Goal: Information Seeking & Learning: Learn about a topic

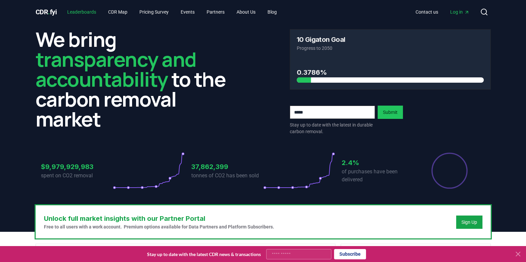
click at [76, 8] on link "Leaderboards" at bounding box center [82, 12] width 40 height 12
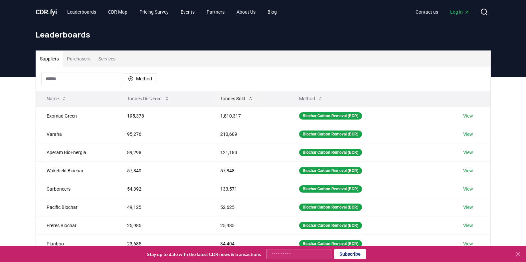
click at [246, 101] on button "Tonnes Sold" at bounding box center [237, 98] width 44 height 13
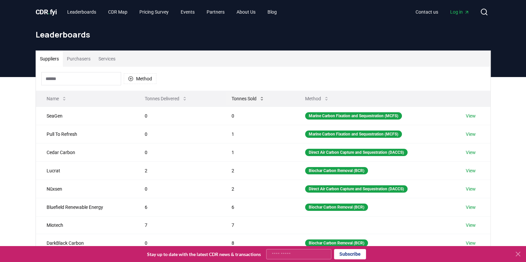
click at [259, 97] on icon at bounding box center [261, 98] width 5 height 5
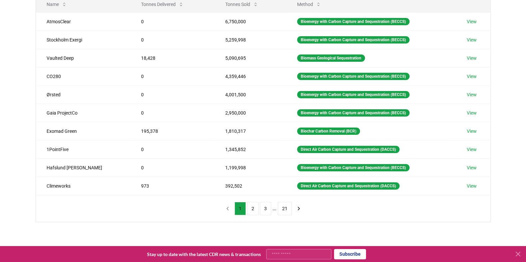
scroll to position [97, 0]
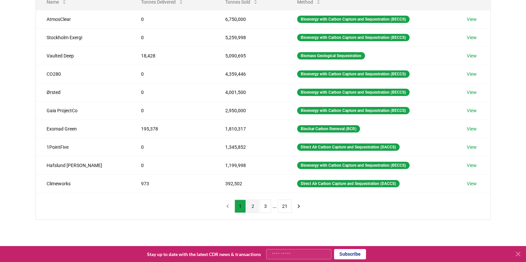
click at [250, 207] on button "2" at bounding box center [252, 206] width 11 height 13
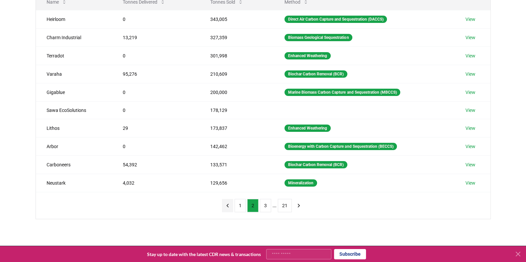
click at [227, 203] on icon "previous page" at bounding box center [228, 206] width 6 height 6
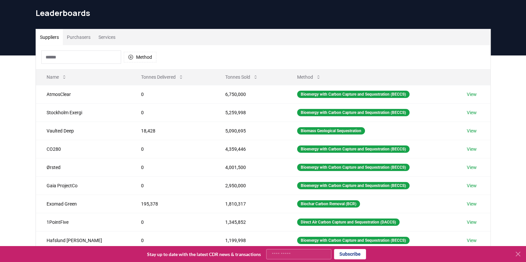
scroll to position [21, 0]
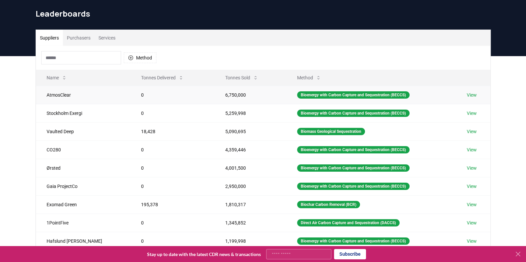
click at [468, 96] on link "View" at bounding box center [471, 95] width 10 height 7
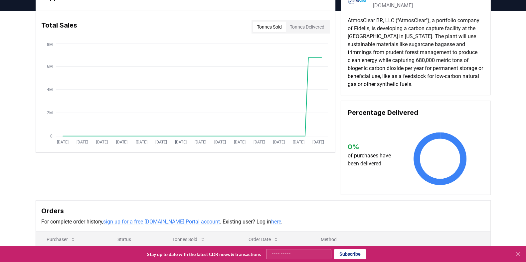
scroll to position [50, 0]
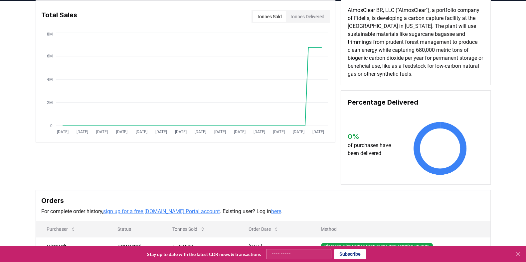
click at [271, 211] on link "here" at bounding box center [276, 212] width 10 height 6
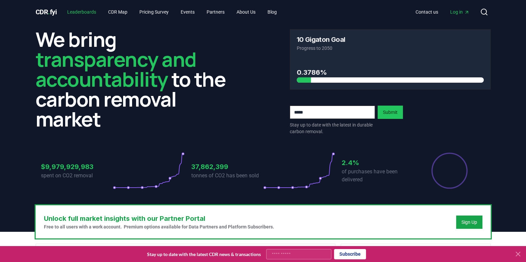
click at [85, 11] on link "Leaderboards" at bounding box center [82, 12] width 40 height 12
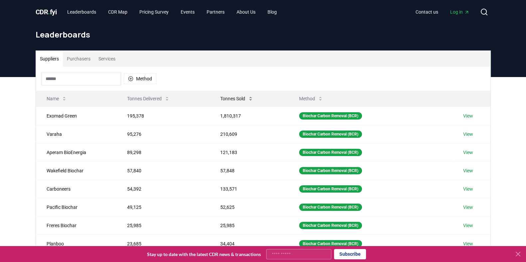
click at [237, 99] on button "Tonnes Sold" at bounding box center [237, 98] width 44 height 13
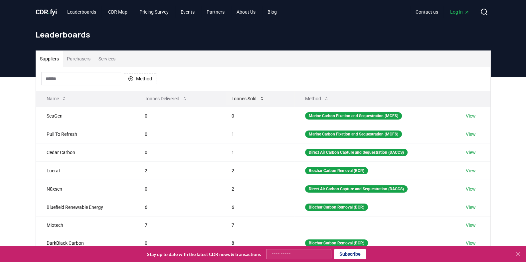
click at [237, 99] on button "Tonnes Sold" at bounding box center [248, 98] width 44 height 13
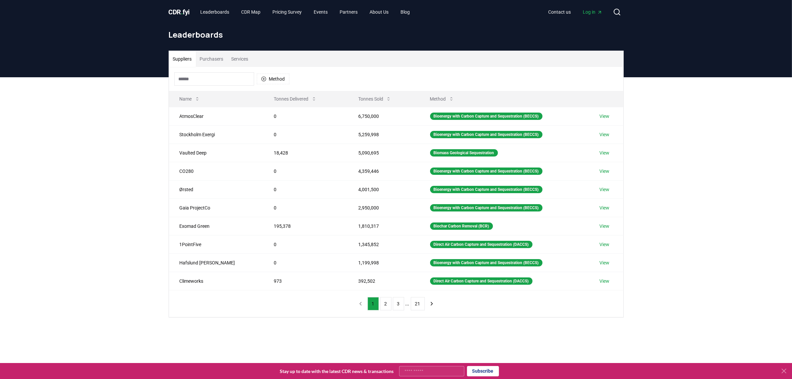
click at [526, 11] on span "Log in" at bounding box center [592, 12] width 19 height 7
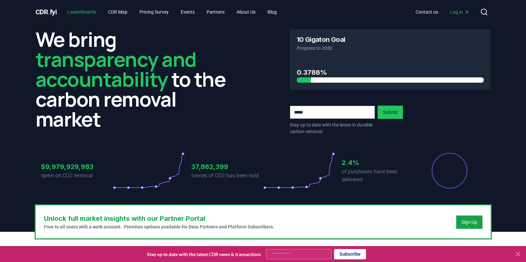
click at [73, 11] on link "Leaderboards" at bounding box center [82, 12] width 40 height 12
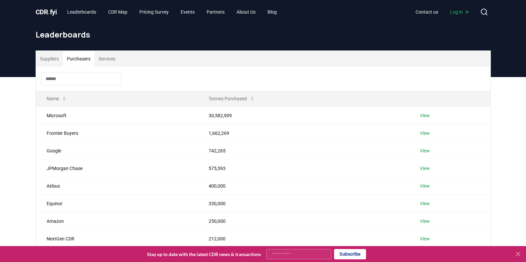
click at [81, 57] on button "Purchasers" at bounding box center [79, 59] width 32 height 16
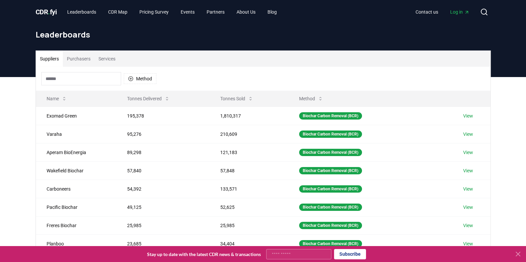
click at [41, 58] on button "Suppliers" at bounding box center [49, 59] width 27 height 16
click at [223, 100] on button "Tonnes Sold" at bounding box center [237, 98] width 44 height 13
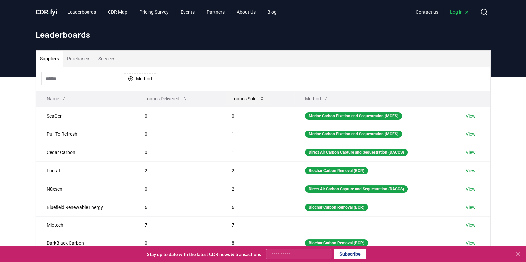
click at [248, 97] on button "Tonnes Sold" at bounding box center [248, 98] width 44 height 13
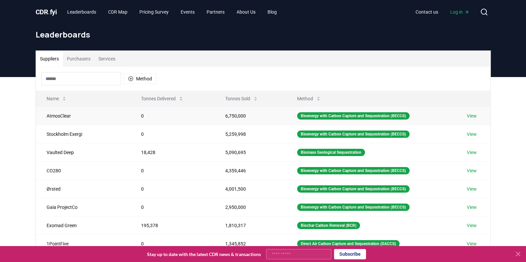
click at [469, 116] on link "View" at bounding box center [471, 116] width 10 height 7
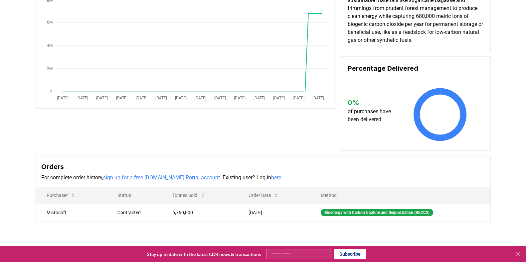
scroll to position [103, 0]
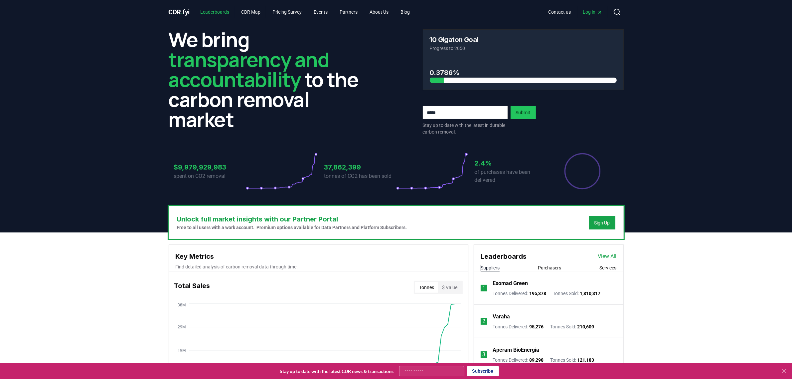
click at [213, 11] on link "Leaderboards" at bounding box center [215, 12] width 40 height 12
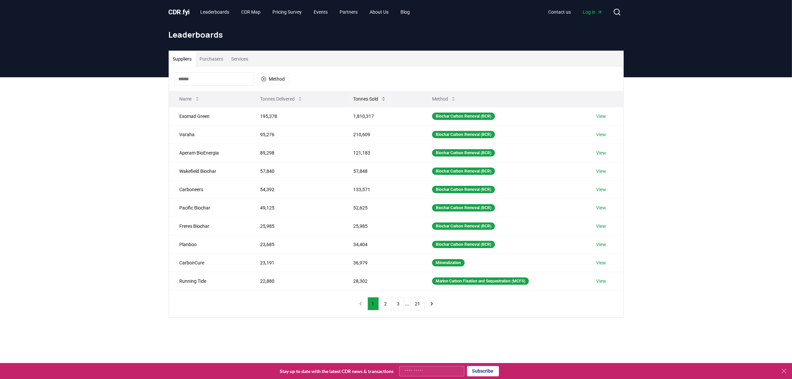
click at [373, 96] on button "Tonnes Sold" at bounding box center [370, 98] width 44 height 13
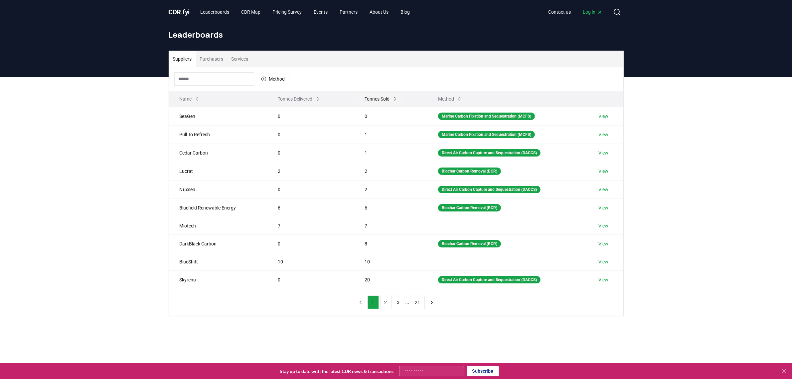
click at [373, 96] on button "Tonnes Sold" at bounding box center [381, 98] width 44 height 13
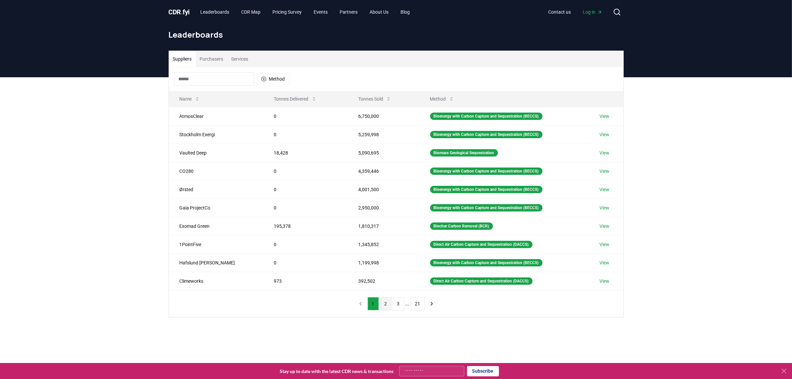
click at [389, 307] on button "2" at bounding box center [385, 303] width 11 height 13
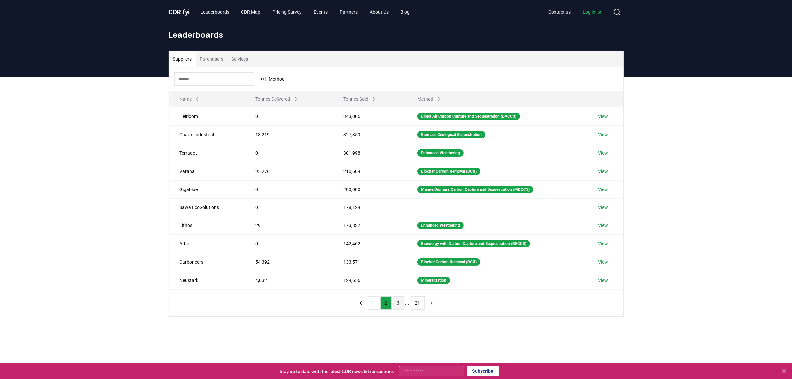
click at [400, 308] on button "3" at bounding box center [398, 302] width 11 height 13
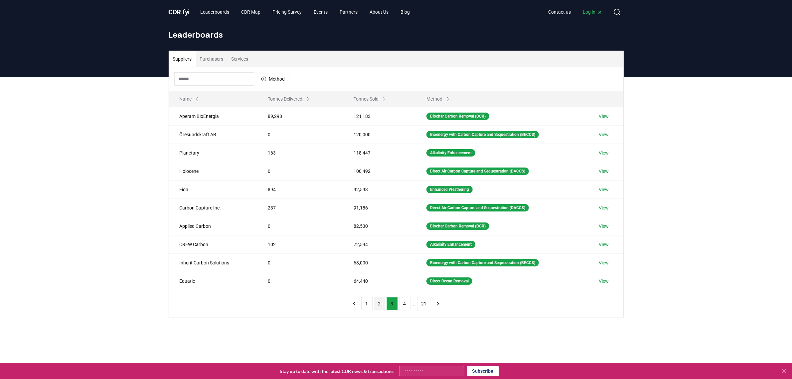
click at [378, 306] on button "2" at bounding box center [379, 303] width 11 height 13
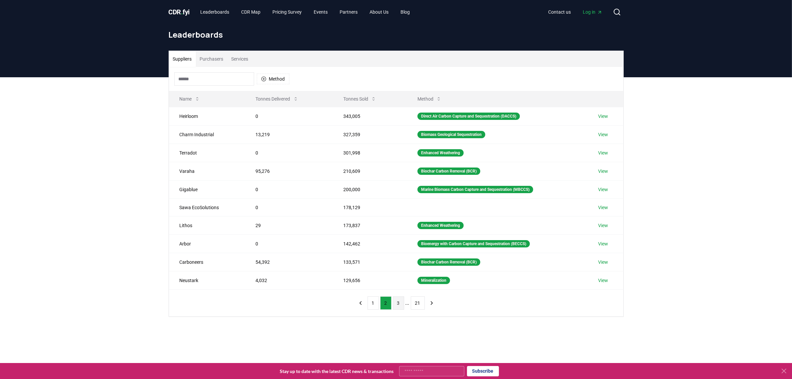
click at [401, 305] on button "3" at bounding box center [398, 302] width 11 height 13
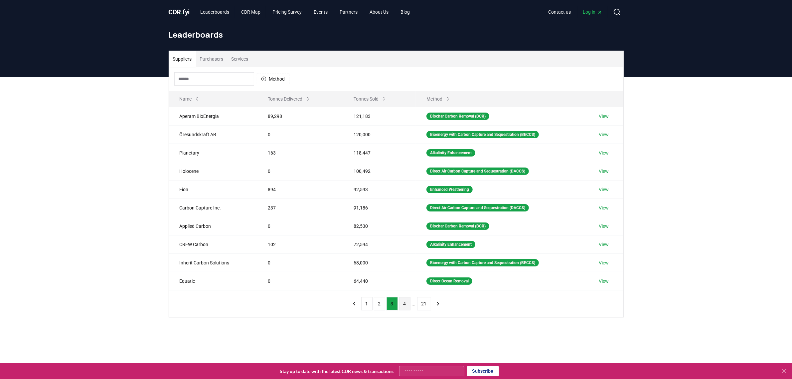
click at [407, 309] on button "4" at bounding box center [404, 303] width 11 height 13
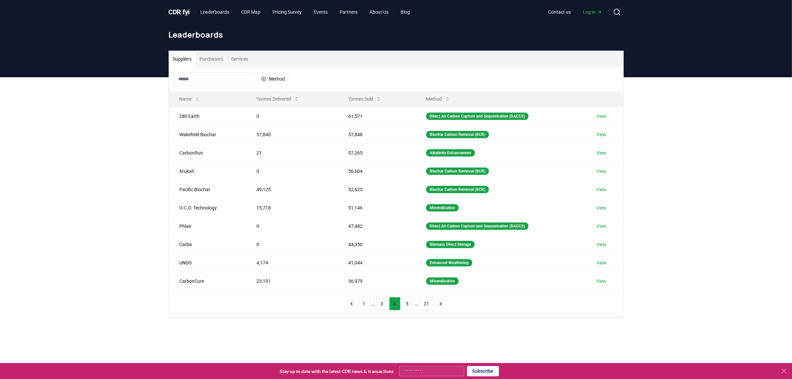
click at [389, 297] on button "4" at bounding box center [394, 303] width 11 height 13
click at [407, 308] on button "5" at bounding box center [407, 303] width 11 height 13
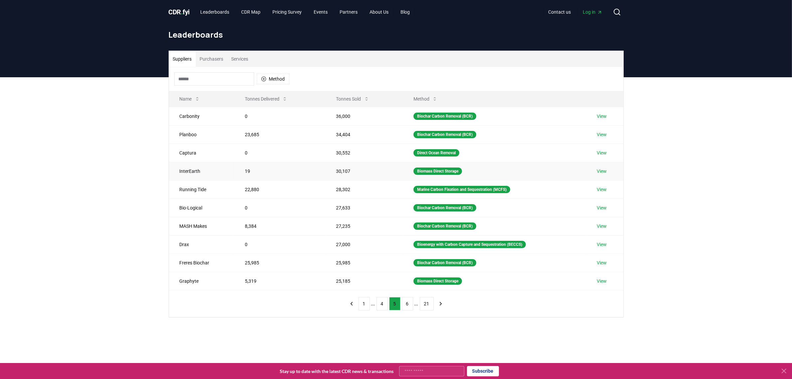
click at [605, 172] on link "View" at bounding box center [602, 171] width 10 height 7
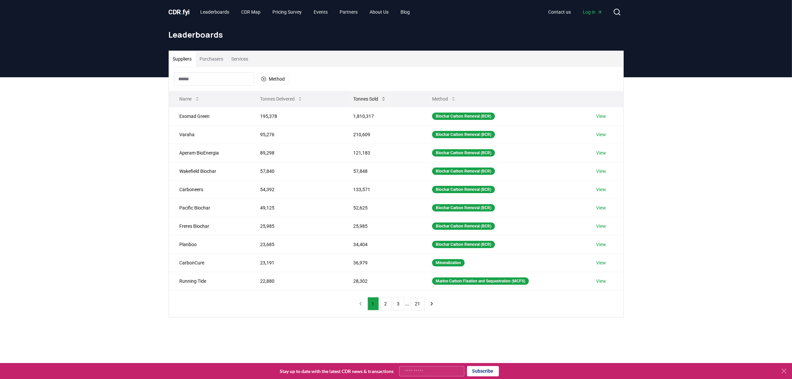
click at [367, 99] on button "Tonnes Sold" at bounding box center [370, 98] width 44 height 13
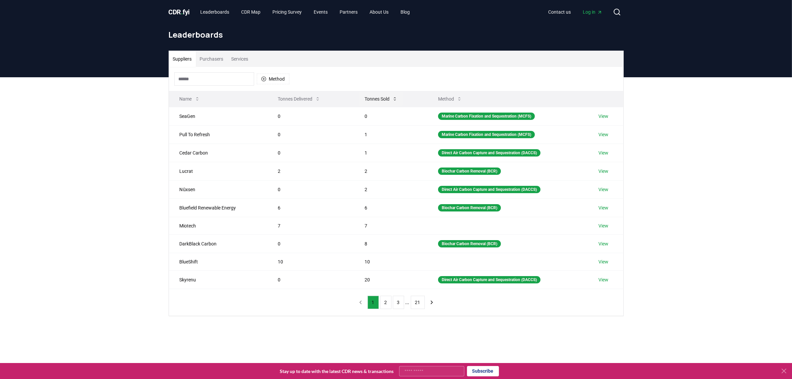
click at [367, 99] on button "Tonnes Sold" at bounding box center [381, 98] width 44 height 13
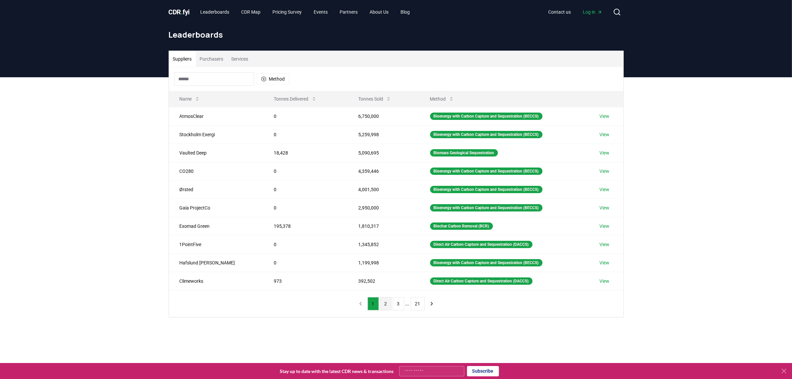
click at [387, 308] on button "2" at bounding box center [385, 303] width 11 height 13
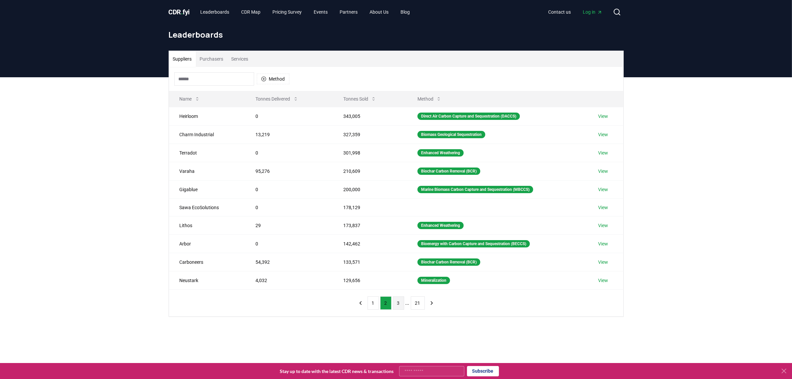
click at [397, 308] on button "3" at bounding box center [398, 302] width 11 height 13
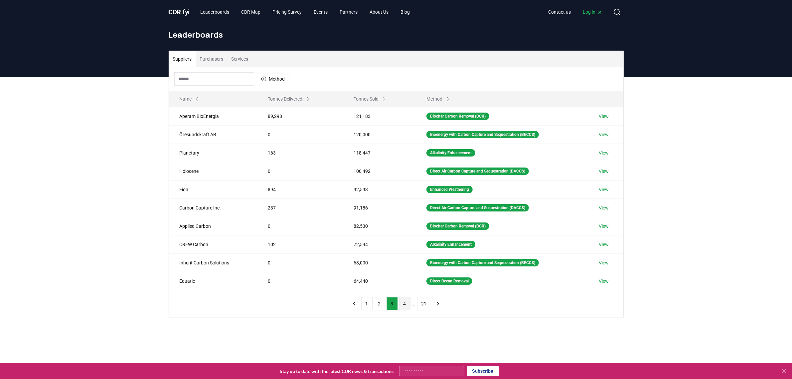
click at [404, 308] on button "4" at bounding box center [404, 303] width 11 height 13
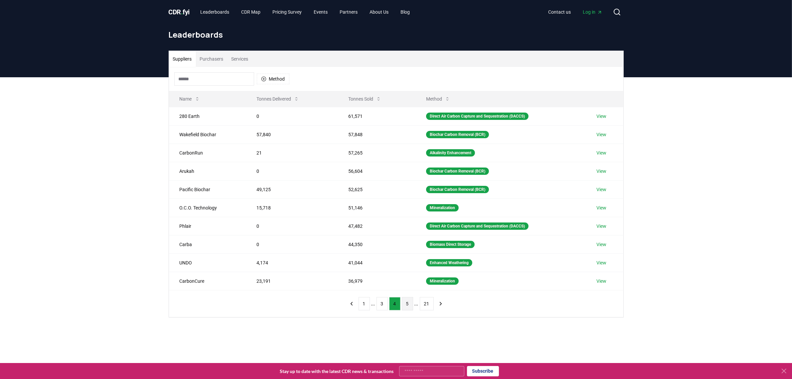
click at [407, 308] on button "5" at bounding box center [407, 303] width 11 height 13
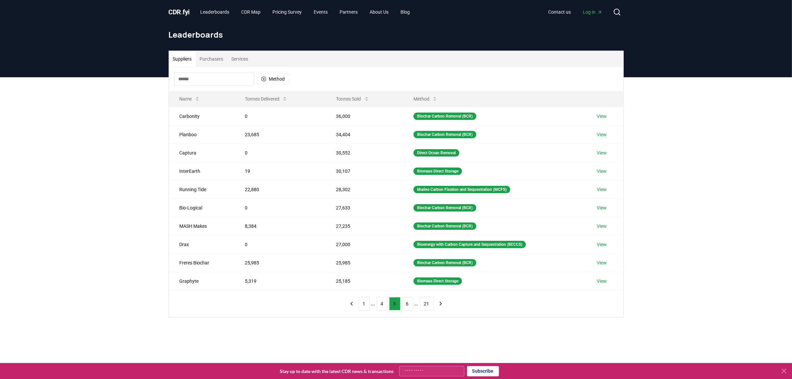
click at [198, 77] on input at bounding box center [214, 78] width 80 height 13
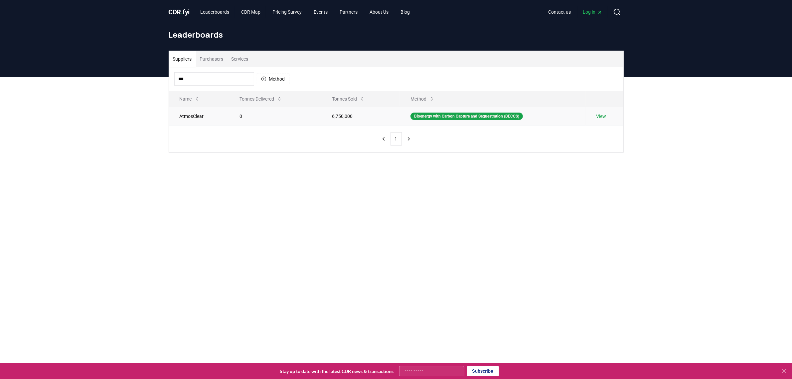
type input "***"
click at [605, 117] on link "View" at bounding box center [601, 116] width 10 height 7
